Goal: Information Seeking & Learning: Learn about a topic

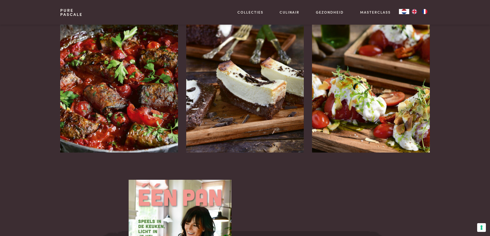
scroll to position [695, 0]
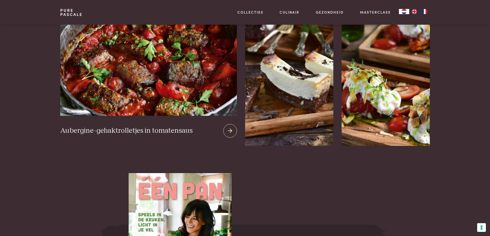
click at [96, 127] on h3 "Aubergine-gehaktrolletjes in tomatensaus" at bounding box center [126, 131] width 133 height 9
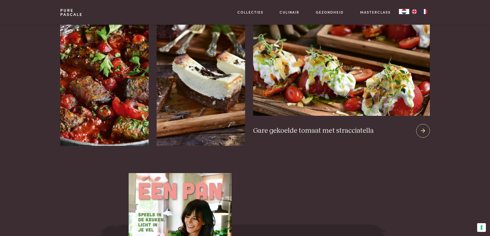
click at [363, 82] on img at bounding box center [341, 54] width 177 height 124
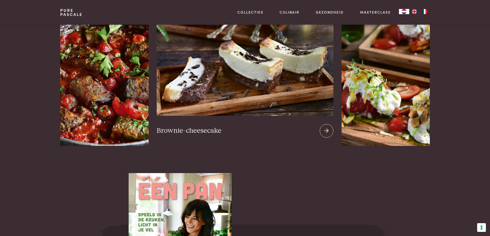
click at [217, 63] on img at bounding box center [245, 54] width 177 height 124
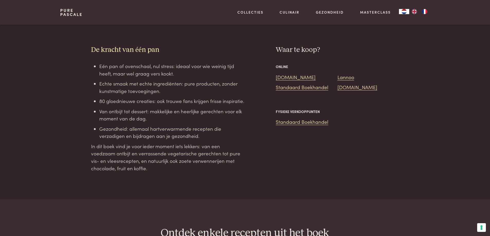
scroll to position [437, 0]
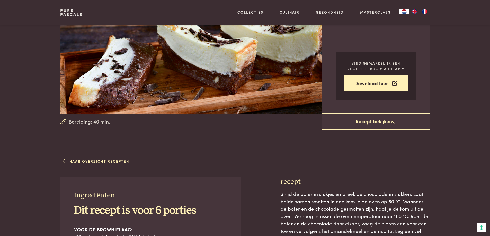
scroll to position [24, 0]
